Goal: Transaction & Acquisition: Book appointment/travel/reservation

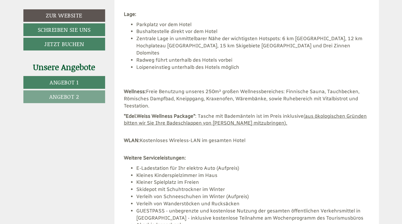
scroll to position [1312, 0]
click at [62, 15] on link "Zur Website" at bounding box center [64, 15] width 82 height 12
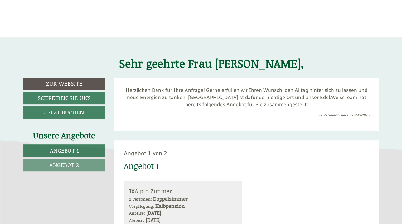
scroll to position [168, 0]
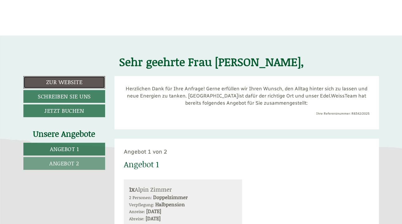
click at [63, 79] on link "Zur Website" at bounding box center [64, 82] width 82 height 12
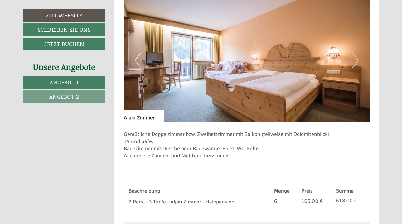
scroll to position [403, 0]
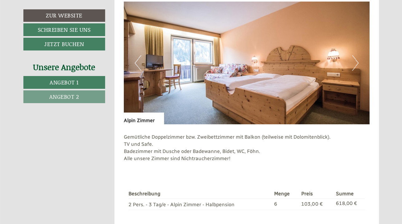
click at [357, 62] on button "Next" at bounding box center [355, 63] width 7 height 16
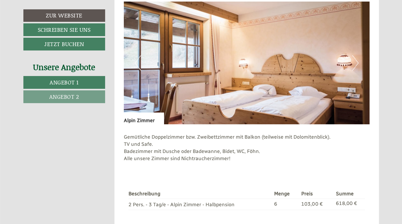
click at [357, 62] on button "Next" at bounding box center [355, 63] width 7 height 16
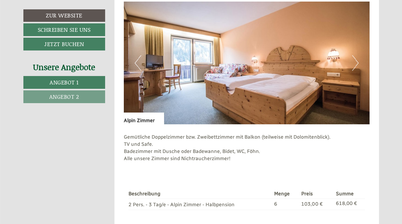
click at [357, 62] on button "Next" at bounding box center [355, 63] width 7 height 16
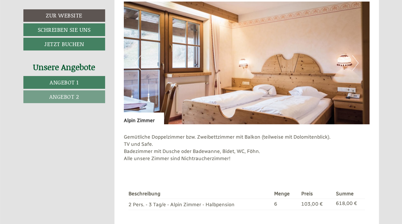
click at [357, 62] on button "Next" at bounding box center [355, 63] width 7 height 16
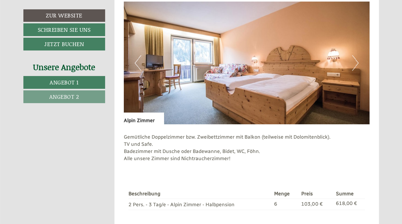
click at [357, 62] on button "Next" at bounding box center [355, 63] width 7 height 16
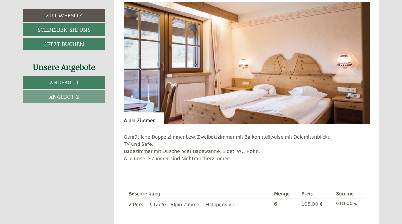
click at [357, 62] on button "Next" at bounding box center [355, 63] width 7 height 16
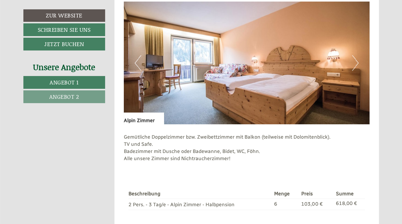
click at [357, 62] on button "Next" at bounding box center [355, 63] width 7 height 16
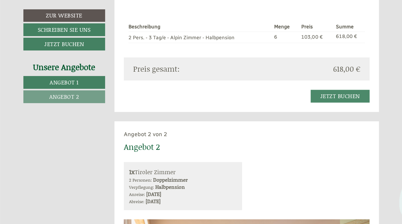
scroll to position [572, 0]
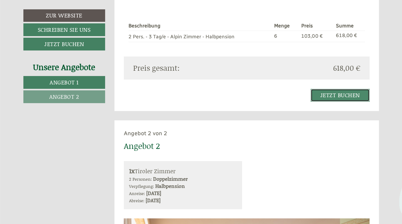
click at [340, 95] on link "Jetzt buchen" at bounding box center [340, 95] width 59 height 13
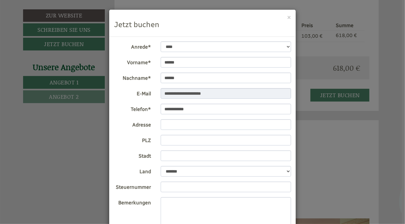
click at [285, 16] on div "× Jetzt buchen" at bounding box center [202, 23] width 186 height 27
click at [287, 18] on button "×" at bounding box center [289, 17] width 4 height 7
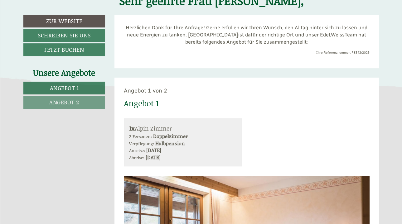
scroll to position [235, 0]
